Goal: Task Accomplishment & Management: Use online tool/utility

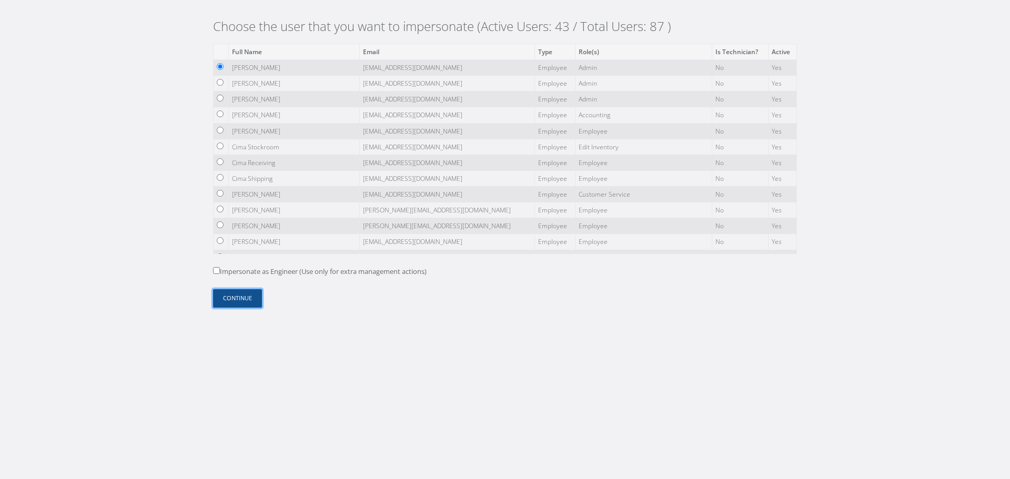
click at [249, 298] on button "Continue" at bounding box center [237, 298] width 49 height 18
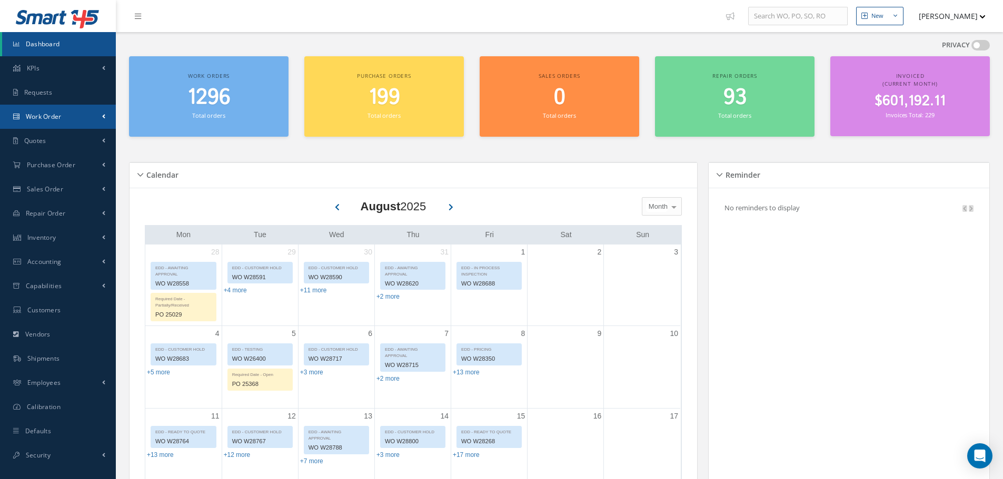
click at [95, 116] on link "Work Order" at bounding box center [58, 117] width 116 height 24
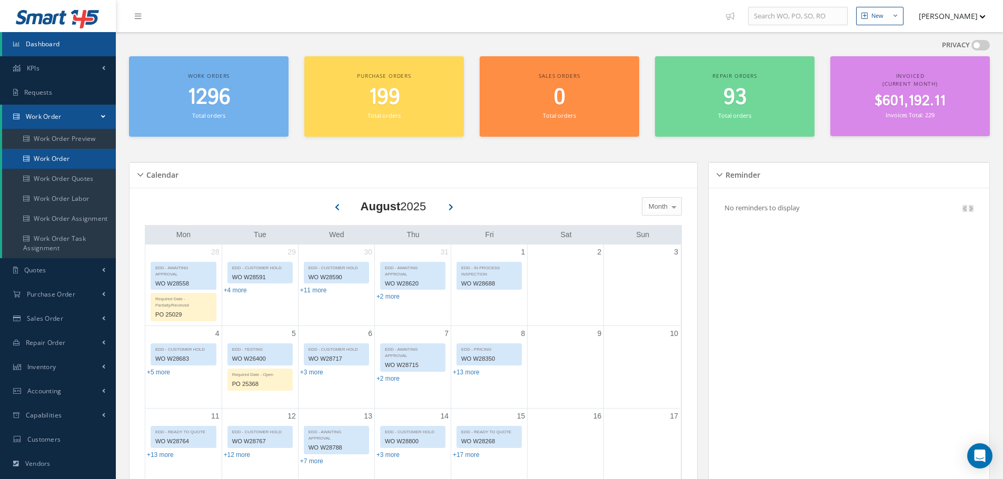
click at [82, 155] on link "Work Order" at bounding box center [59, 159] width 114 height 20
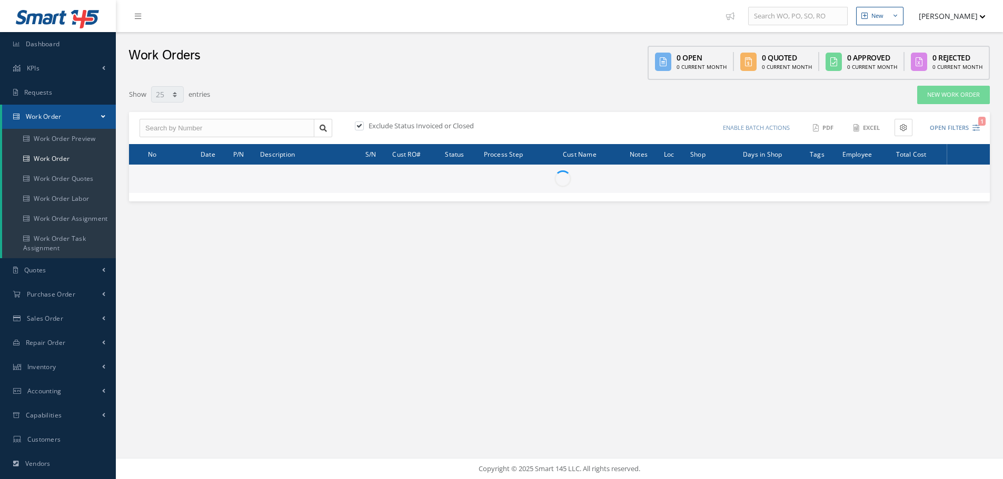
select select "25"
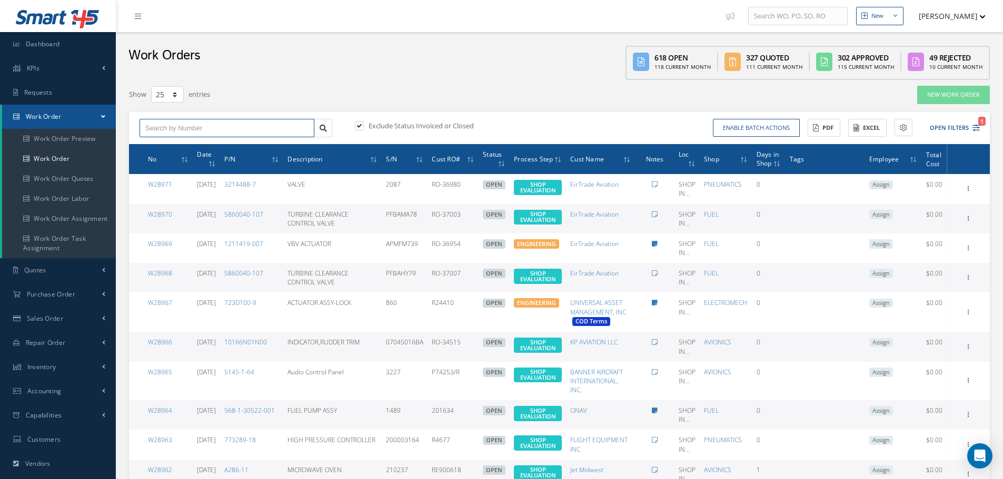
click at [206, 126] on input "text" at bounding box center [226, 128] width 175 height 19
type input "w29943"
click at [436, 125] on label "Exclude Status Invoiced or Closed" at bounding box center [420, 125] width 108 height 9
click at [362, 125] on input "checkbox" at bounding box center [358, 126] width 7 height 7
checkbox input "false"
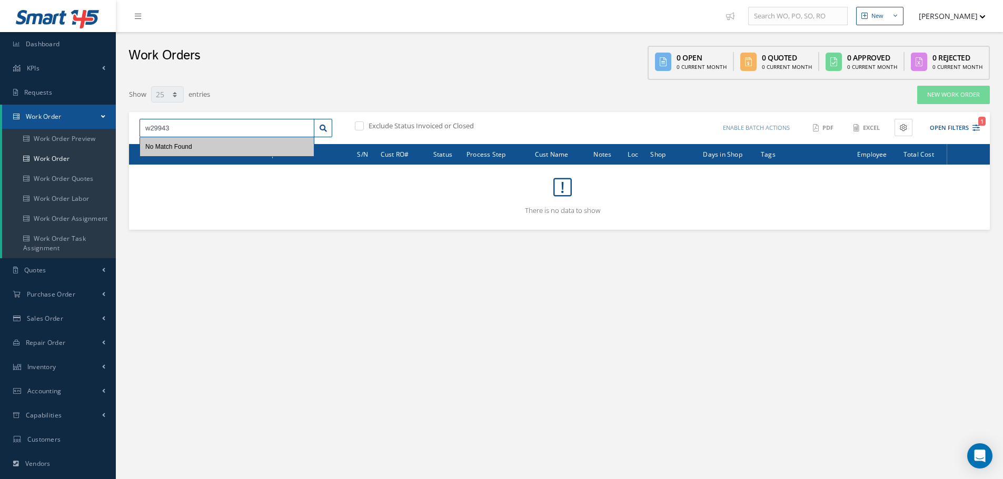
drag, startPoint x: 179, startPoint y: 127, endPoint x: 106, endPoint y: 119, distance: 73.6
click at [106, 119] on div "Smart 145 Dashboard KPIs Work Order Accounting Requests Work Order Work Order P…" at bounding box center [501, 298] width 1003 height 597
click at [178, 128] on input "w29943" at bounding box center [226, 128] width 175 height 19
click at [159, 128] on input "w29943" at bounding box center [226, 128] width 175 height 19
click at [156, 144] on span "W24943" at bounding box center [157, 146] width 24 height 7
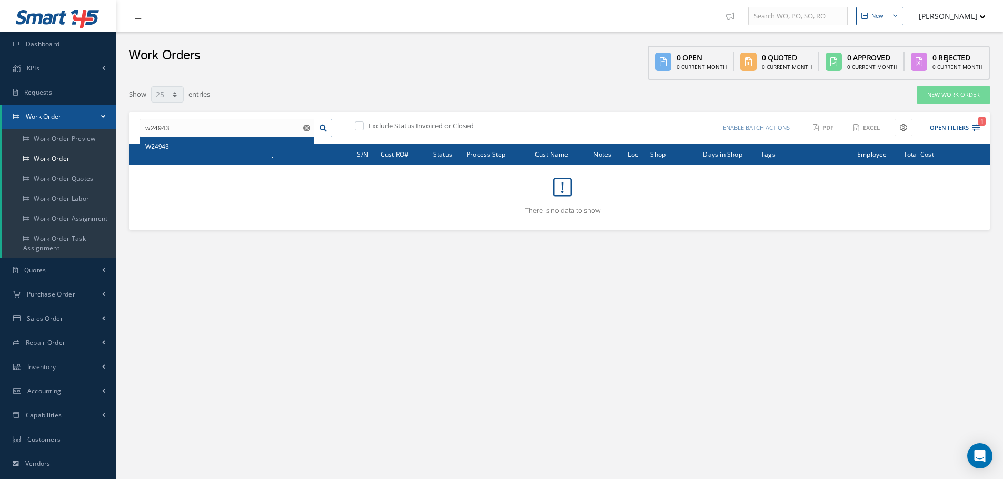
type input "W24943"
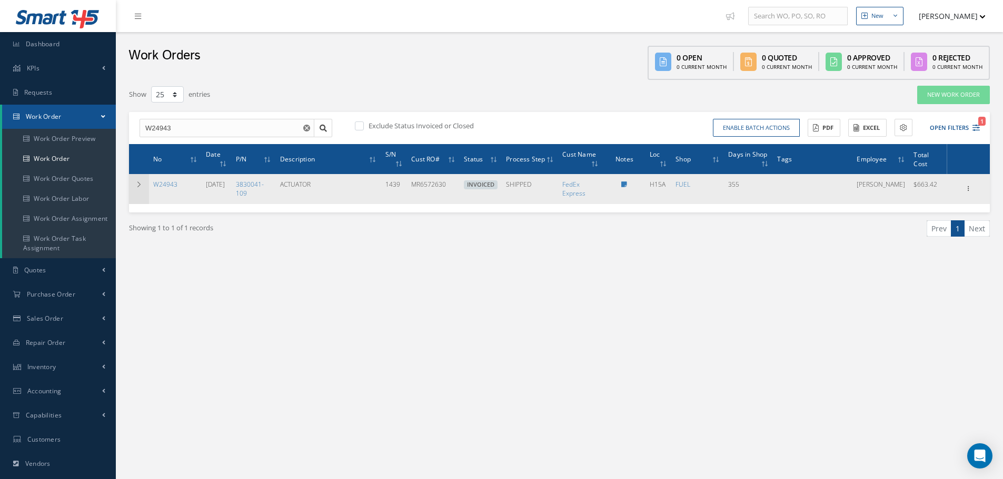
click at [146, 183] on td at bounding box center [139, 188] width 20 height 29
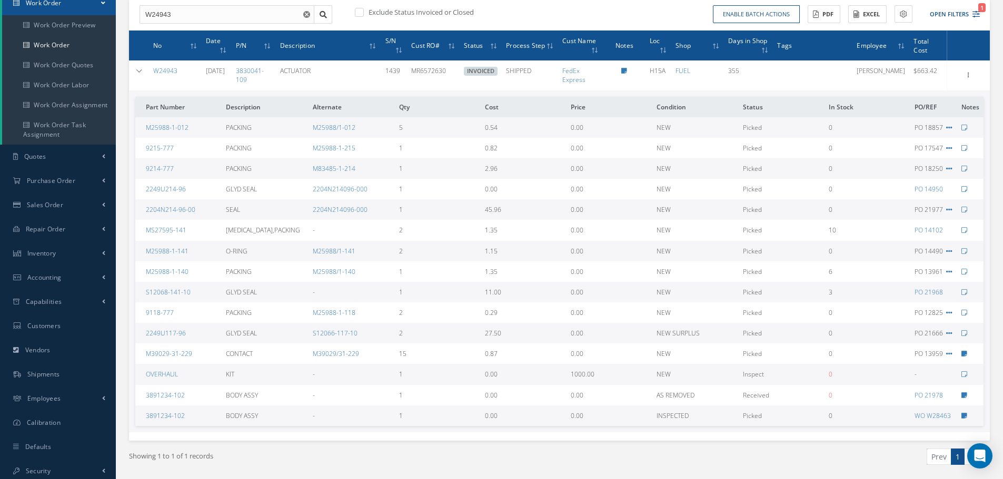
scroll to position [95, 0]
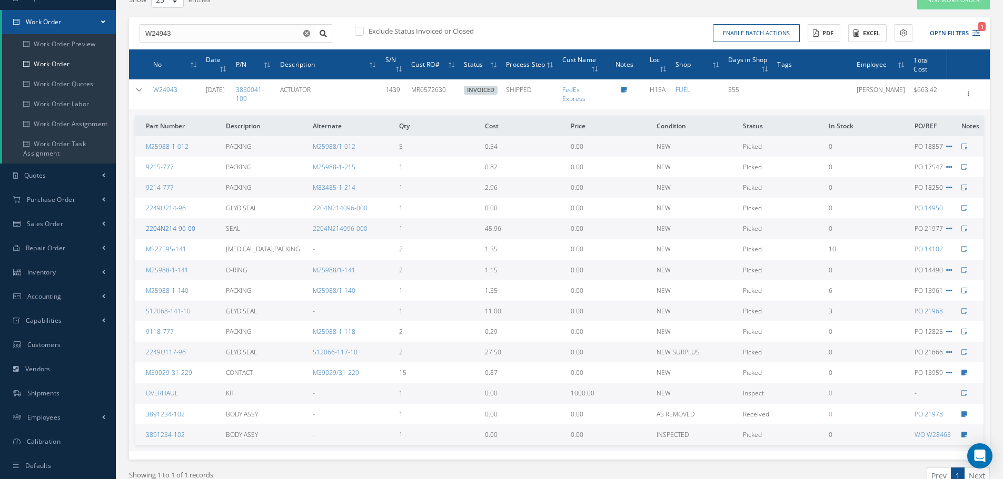
click at [182, 226] on link "2204N214-96-00" at bounding box center [170, 228] width 49 height 9
click at [348, 227] on link "2204N214096-000" at bounding box center [340, 228] width 55 height 9
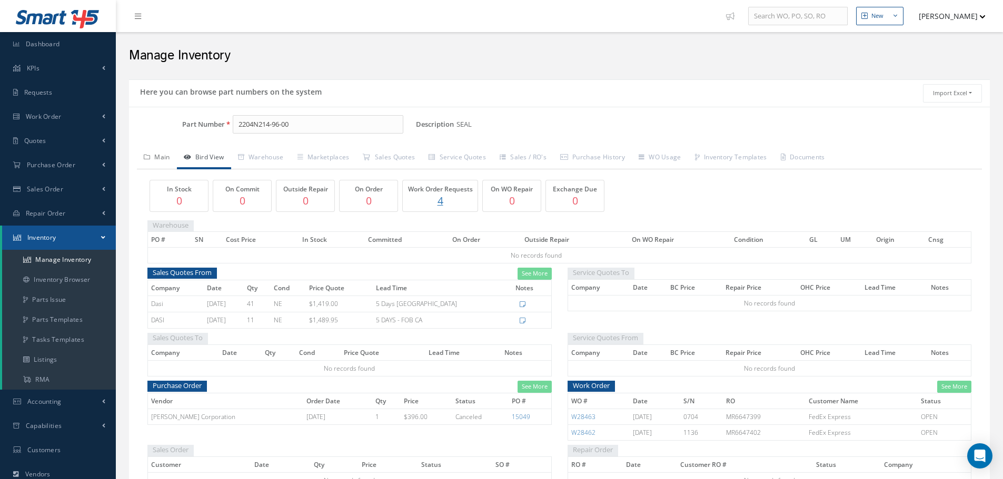
click at [175, 159] on link "Main" at bounding box center [157, 158] width 40 height 22
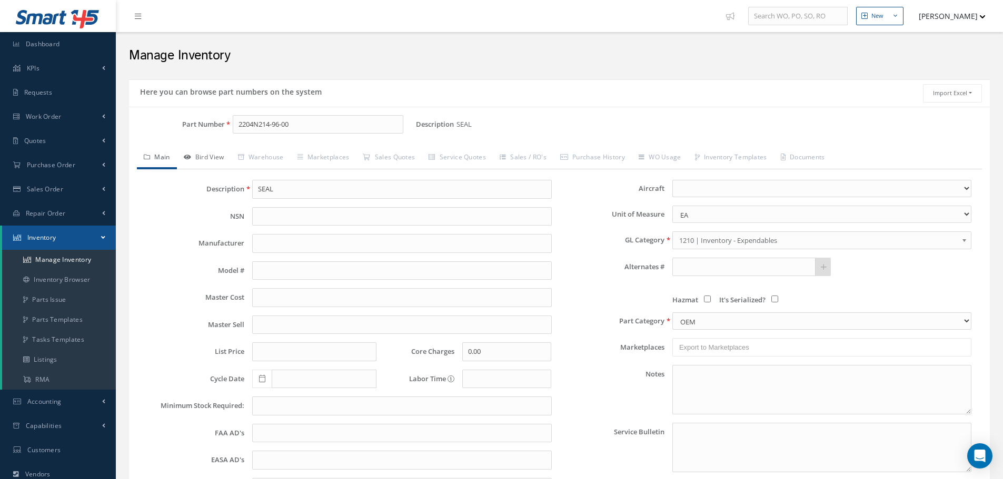
click at [206, 159] on link "Bird View" at bounding box center [204, 158] width 54 height 22
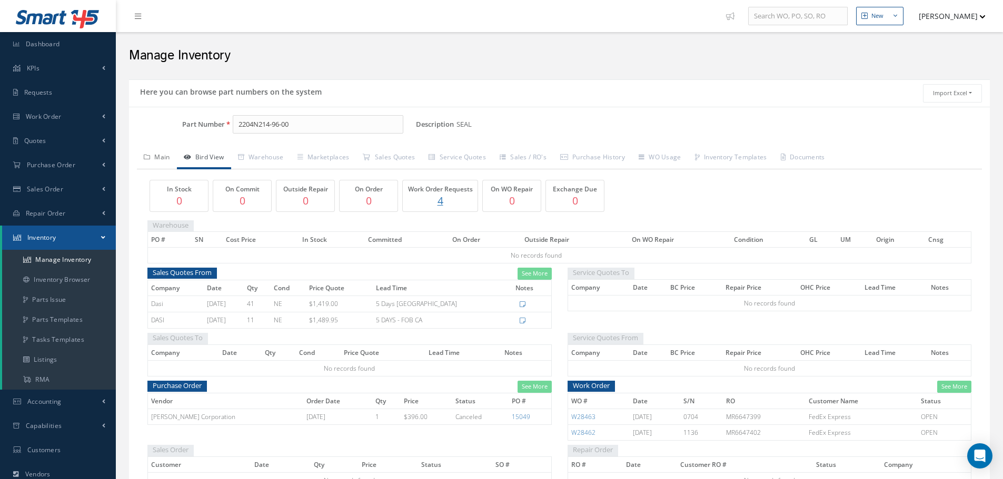
click at [165, 163] on link "Main" at bounding box center [157, 158] width 40 height 22
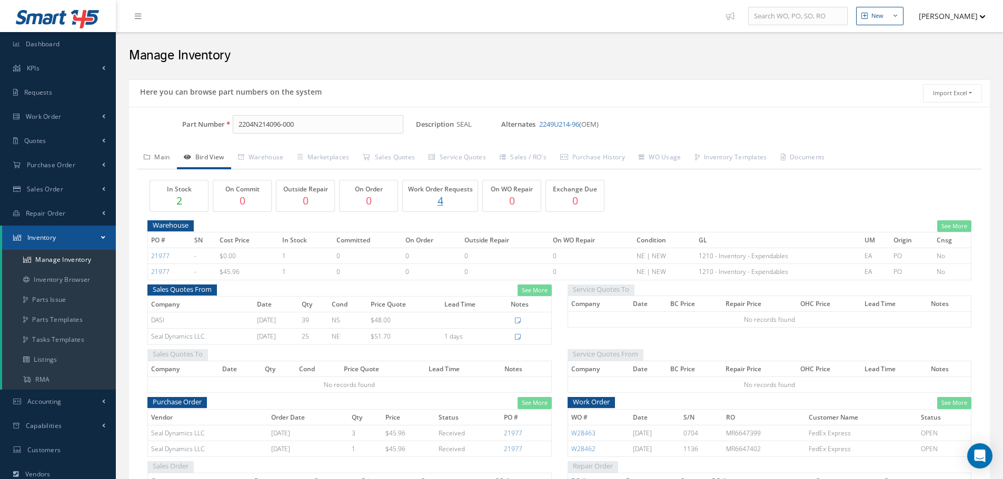
drag, startPoint x: 167, startPoint y: 152, endPoint x: 322, endPoint y: 131, distance: 155.7
click at [167, 152] on link "Main" at bounding box center [157, 158] width 40 height 22
